Goal: Book appointment/travel/reservation

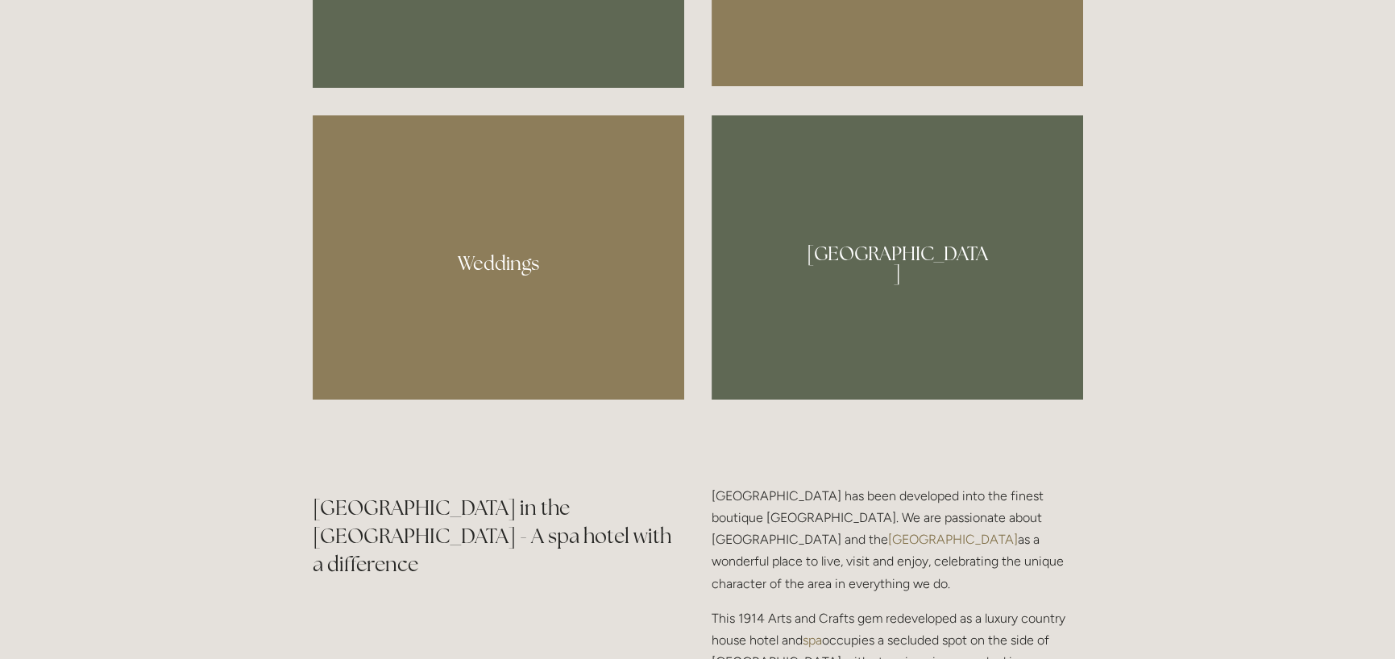
scroll to position [1370, 0]
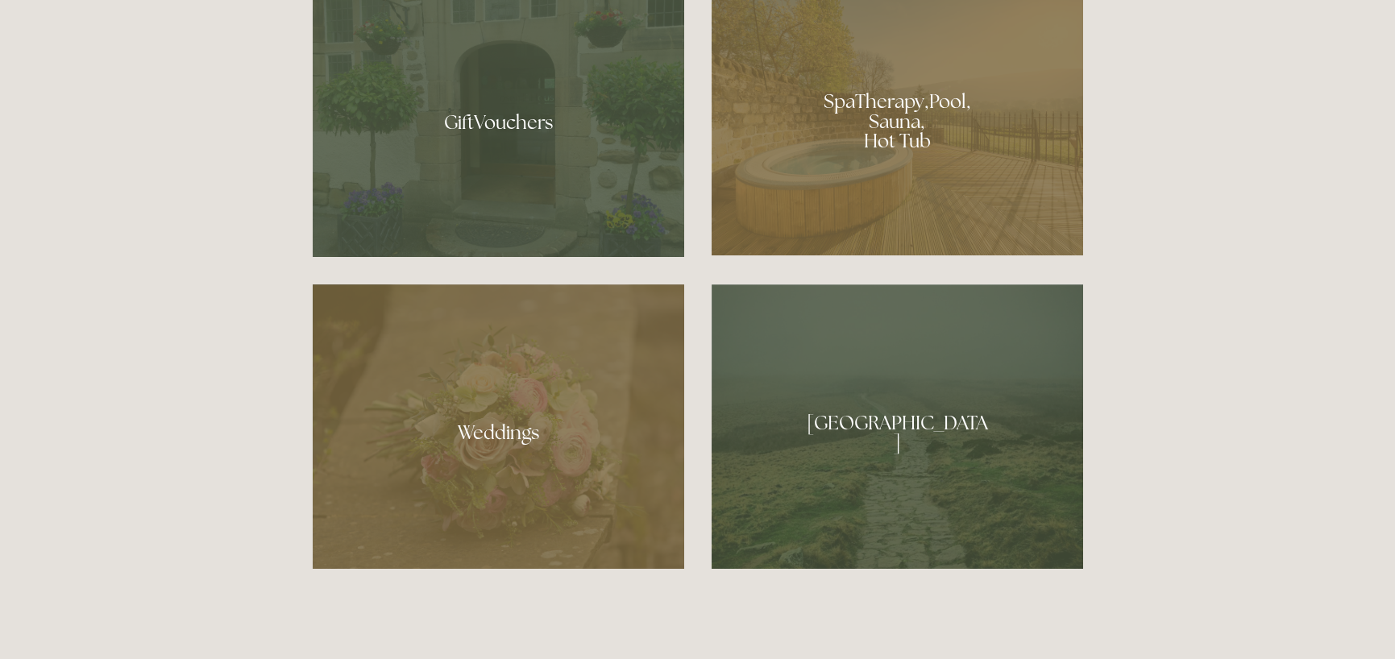
click at [897, 115] on div at bounding box center [898, 116] width 372 height 280
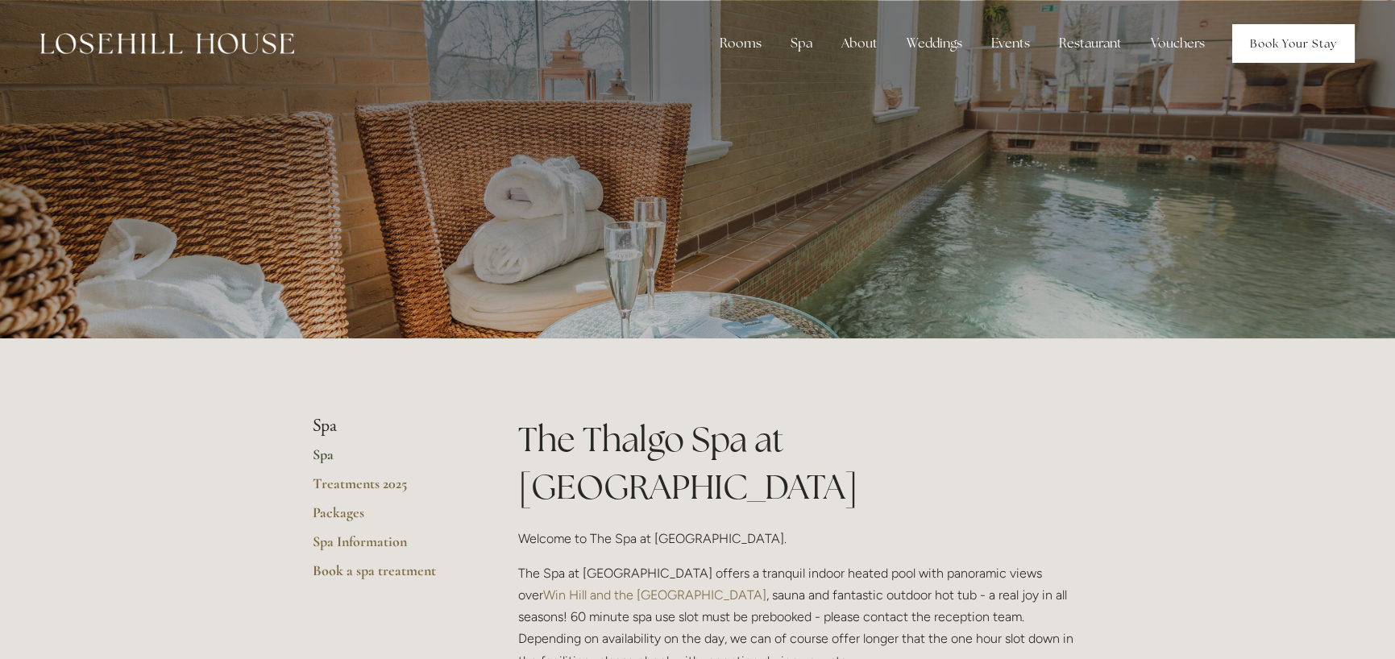
click at [1298, 39] on link "Book Your Stay" at bounding box center [1293, 43] width 123 height 39
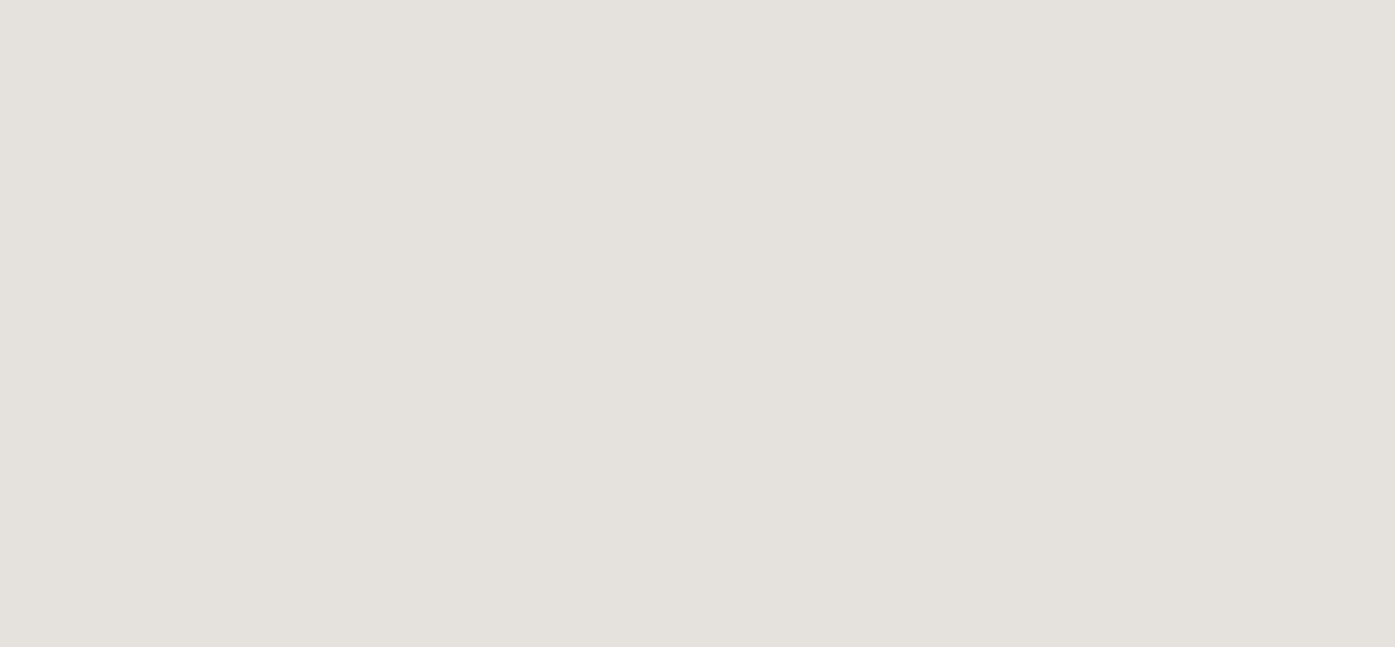
scroll to position [7, 0]
